Goal: Contribute content: Contribute content

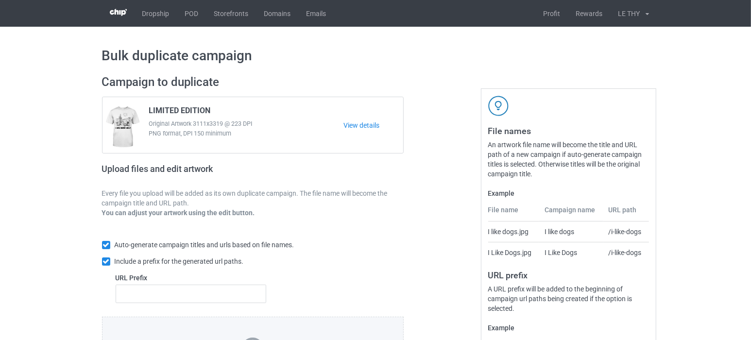
scroll to position [131, 0]
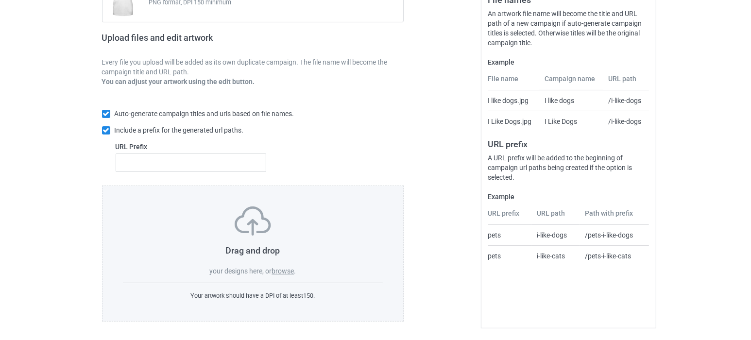
click at [276, 269] on label "browse" at bounding box center [283, 271] width 22 height 8
click at [0, 0] on input "browse" at bounding box center [0, 0] width 0 height 0
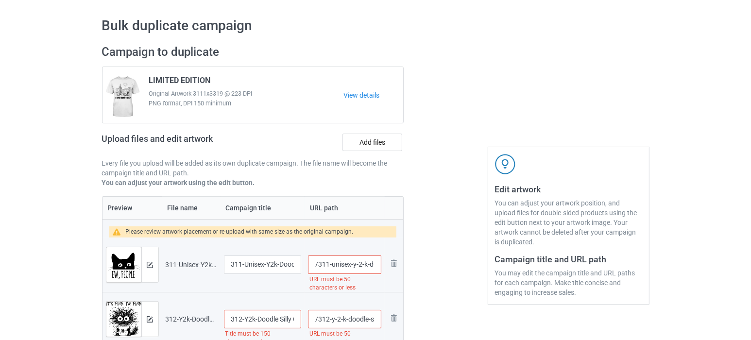
scroll to position [23, 0]
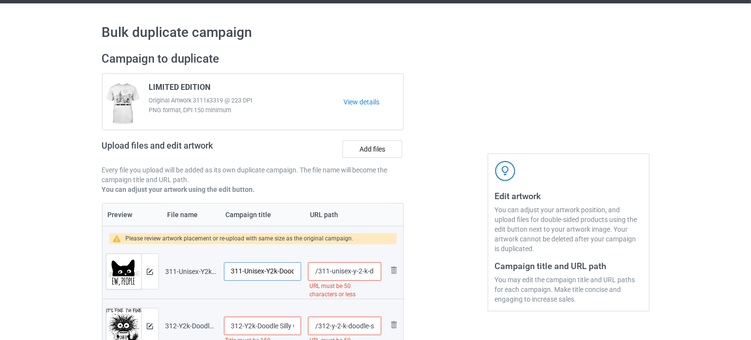
click at [260, 262] on input "311-Unisex-Y2k-Doodle Crazy Cat [DATE]-Ew People-Sweatshirt Crewneck Tshirt-aya…" at bounding box center [263, 271] width 78 height 18
paste input "LIMITED"
type input "LIMITED"
click at [261, 299] on td "312-Y2k-Doodle Silly Cat-w Coffee-Everything is fine-Sweatshirt Crewneck Tshirt…" at bounding box center [263, 326] width 85 height 54
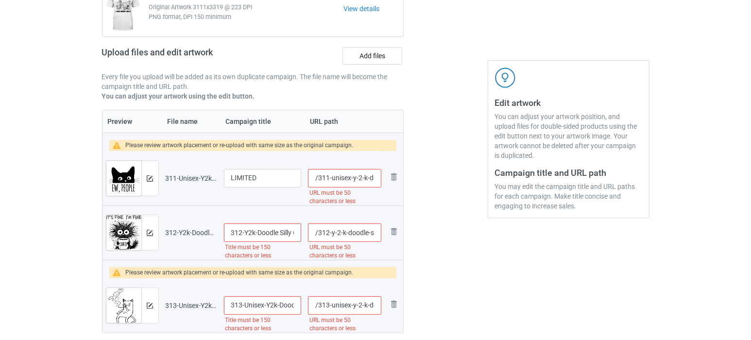
scroll to position [117, 0]
click at [247, 237] on input "312-Y2k-Doodle Silly Cat-w Coffee-Everything is fine-Sweatshirt Crewneck Tshirt…" at bounding box center [263, 233] width 78 height 18
paste input "LIMITED"
type input "LIMITED"
click at [260, 203] on td "LIMITED" at bounding box center [263, 178] width 85 height 54
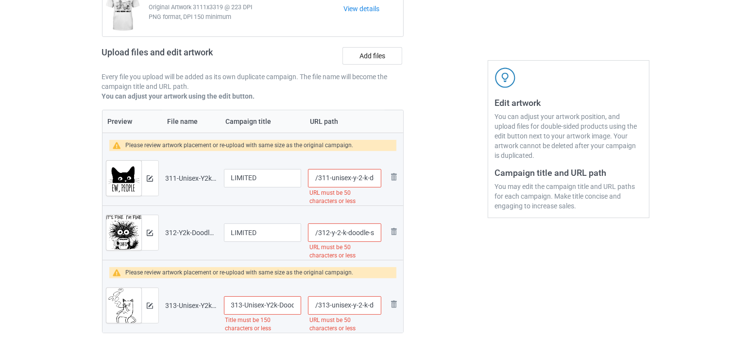
click at [244, 308] on input "313-Unisex-Y2k-Doodle Lazy Smoking Cat-Sweatshirt Crewneck Tshirt, Gift for Smo…" at bounding box center [263, 306] width 78 height 18
paste input "LIMITED"
type input "LIMITED"
drag, startPoint x: 367, startPoint y: 177, endPoint x: 404, endPoint y: 177, distance: 37.9
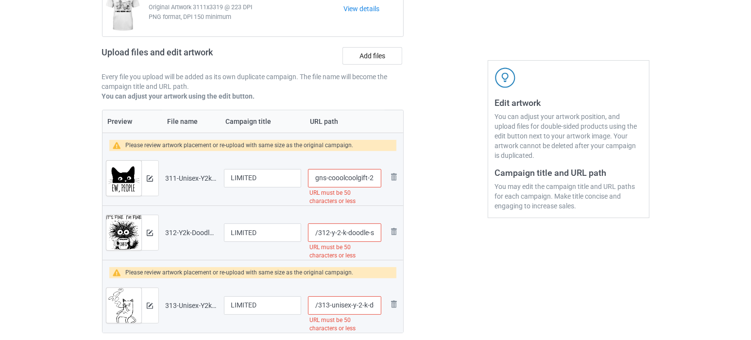
click at [404, 177] on div "Campaign to duplicate LIMITED EDITION Original Artwork 3111x3319 @ 223 DPI PNG …" at bounding box center [253, 156] width 316 height 410
type input "/311-unisex-y-2-k"
drag, startPoint x: 352, startPoint y: 230, endPoint x: 404, endPoint y: 230, distance: 52.0
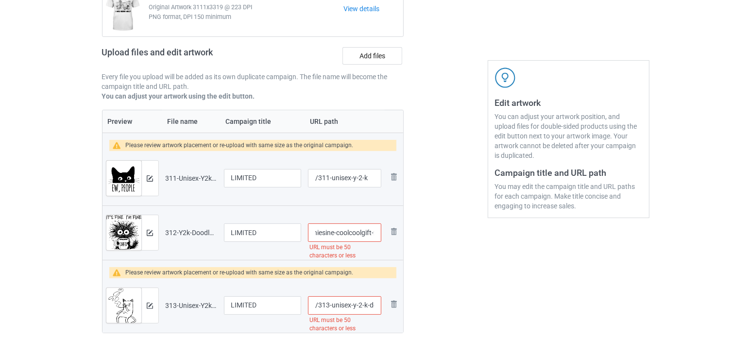
click at [404, 230] on div "Campaign to duplicate LIMITED EDITION Original Artwork 3111x3319 @ 223 DPI PNG …" at bounding box center [253, 156] width 316 height 410
type input "/312-y-2-k-do"
drag, startPoint x: 343, startPoint y: 305, endPoint x: 409, endPoint y: 304, distance: 65.6
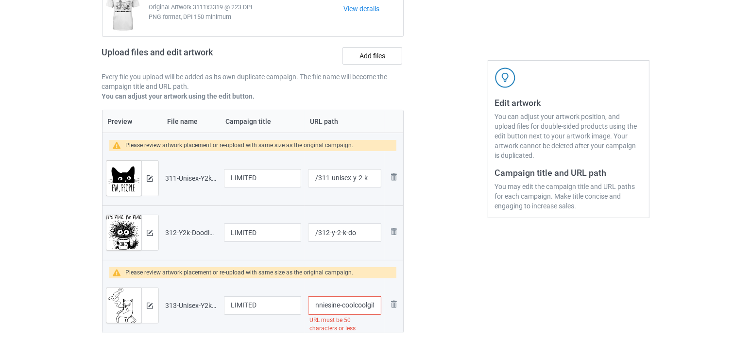
click at [409, 304] on div "Campaign to duplicate LIMITED EDITION Original Artwork 3111x3319 @ 223 DPI PNG …" at bounding box center [253, 156] width 316 height 410
type input "/313-unis"
click at [471, 307] on div at bounding box center [446, 156] width 70 height 410
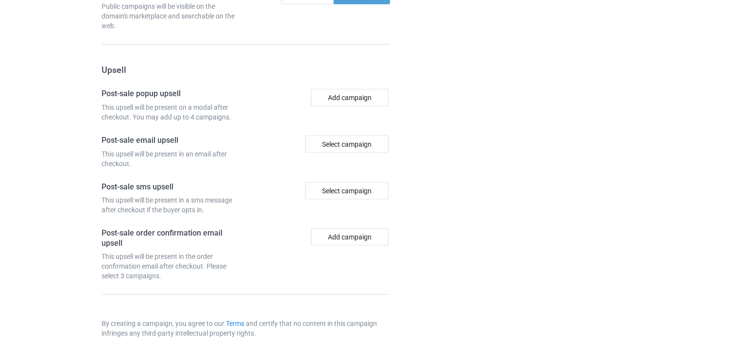
scroll to position [1038, 0]
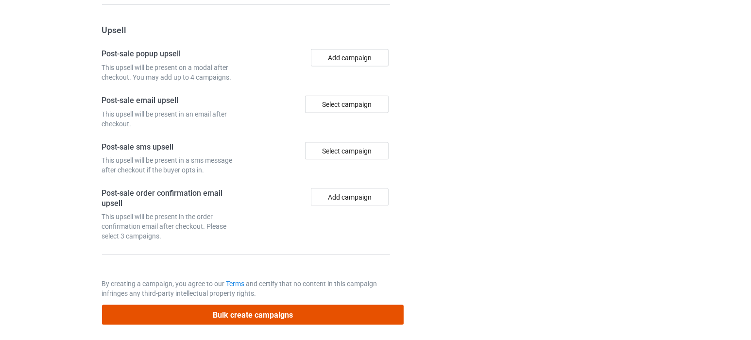
click at [246, 315] on button "Bulk create campaigns" at bounding box center [253, 315] width 302 height 20
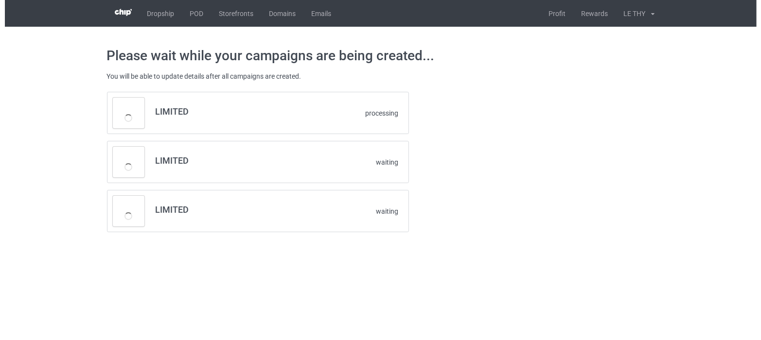
scroll to position [0, 0]
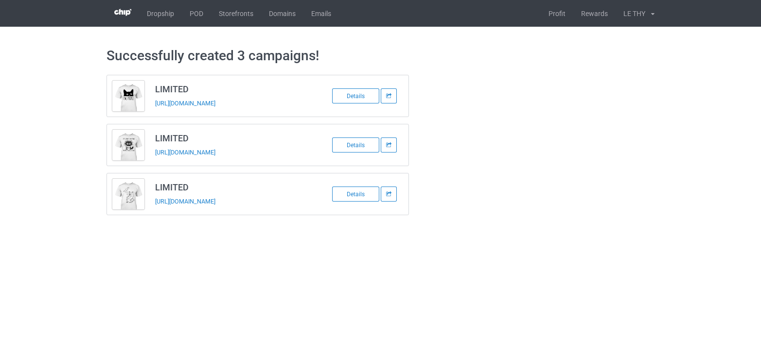
drag, startPoint x: 550, startPoint y: 254, endPoint x: 514, endPoint y: 186, distance: 76.5
click at [550, 253] on body "Dropship POD Storefronts Domains Emails Profit Rewards LE THY Settings Tax Docu…" at bounding box center [380, 170] width 761 height 340
